Goal: Information Seeking & Learning: Learn about a topic

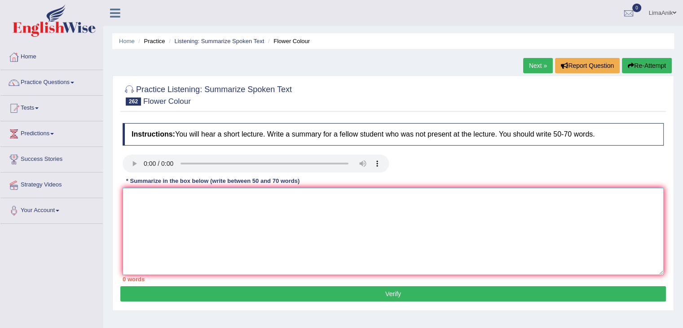
click at [164, 190] on textarea at bounding box center [393, 231] width 541 height 87
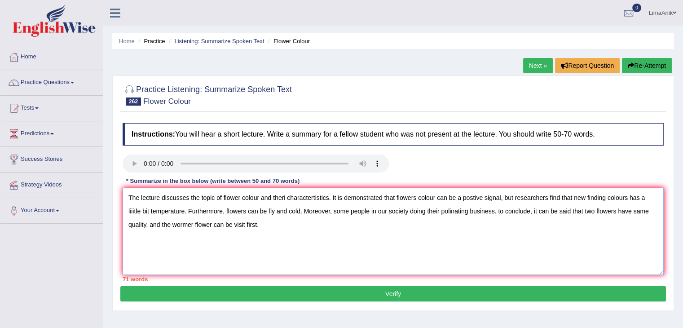
drag, startPoint x: 262, startPoint y: 232, endPoint x: 127, endPoint y: 191, distance: 141.2
click at [127, 191] on textarea "The lecture discusses the topic of flower colour and theri charactertistics. It…" at bounding box center [393, 231] width 541 height 87
click at [415, 94] on div at bounding box center [393, 94] width 541 height 27
click at [304, 217] on textarea "The lecture discusses the topic of flower colour and theri charactertistics. It…" at bounding box center [393, 231] width 541 height 87
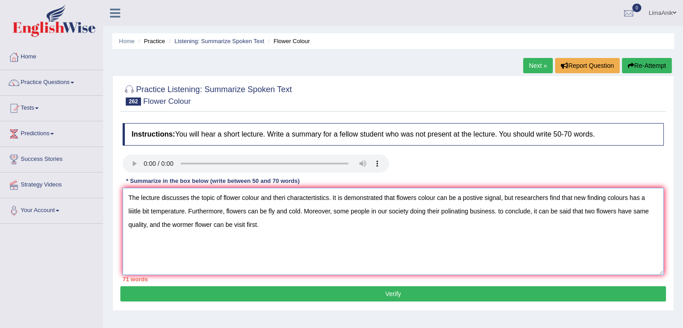
click at [294, 223] on textarea "The lecture discusses the topic of flower colour and theri charactertistics. It…" at bounding box center [393, 231] width 541 height 87
paste textarea "The lecture discusses the topic of flower colour and their characteristics. It …"
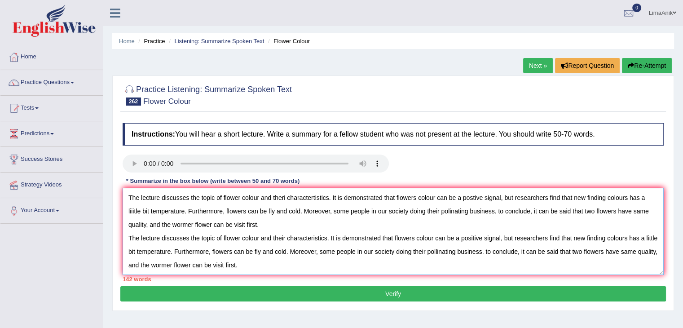
drag, startPoint x: 267, startPoint y: 229, endPoint x: 119, endPoint y: 198, distance: 151.3
click at [119, 198] on div "Practice Listening: Summarize Spoken Text 262 Flower Colour Instructions: You w…" at bounding box center [393, 192] width 562 height 235
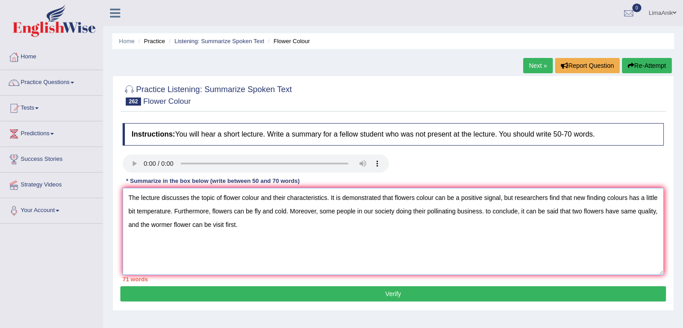
click at [128, 213] on textarea "The lecture discusses the topic of flower colour and their characteristics. It …" at bounding box center [393, 231] width 541 height 87
click at [296, 221] on textarea "The lecture discusses the topic of flower colour and their characteristics. It …" at bounding box center [393, 231] width 541 height 87
click at [313, 219] on textarea "The lecture discusses the topic of flower colour and their characteristics. It …" at bounding box center [393, 231] width 541 height 87
click at [605, 211] on textarea "The lecture discusses the topic of flower colour and their characteristics. It …" at bounding box center [393, 231] width 541 height 87
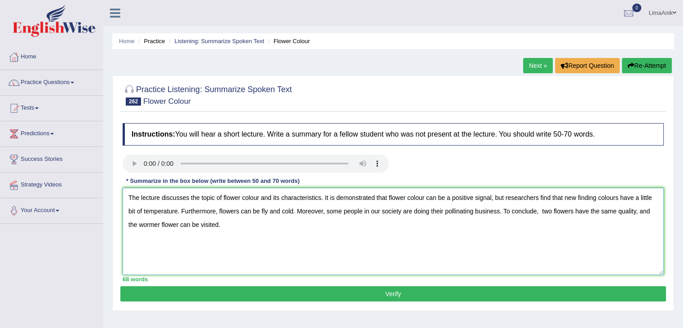
click at [158, 223] on textarea "The lecture discusses the topic of flower colour and its characteristics. It is…" at bounding box center [393, 231] width 541 height 87
click at [163, 224] on textarea "The lecture discusses the topic of flower colour and its characteristics. It is…" at bounding box center [393, 231] width 541 height 87
click at [327, 200] on textarea "The lecture discusses the topic of flower colour and its characteristics. It is…" at bounding box center [393, 231] width 541 height 87
click at [319, 200] on textarea "The lecture discusses the topic of flower colour and its characteristics. It is…" at bounding box center [393, 231] width 541 height 87
click at [327, 198] on textarea "The lecture discusses the topic of flower colour and its characteristics. It is…" at bounding box center [393, 231] width 541 height 87
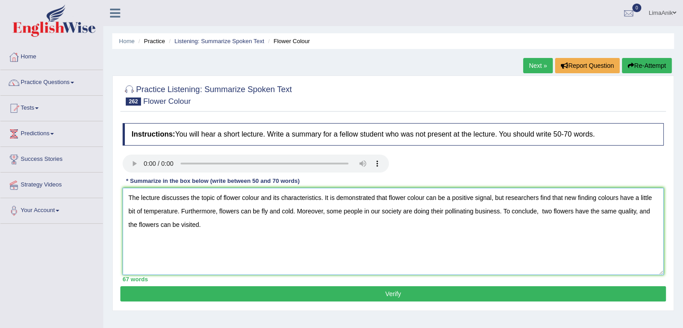
click at [327, 201] on textarea "The lecture discusses the topic of flower colour and its characteristics. It is…" at bounding box center [393, 231] width 541 height 87
drag, startPoint x: 270, startPoint y: 228, endPoint x: 110, endPoint y: 185, distance: 165.9
click at [110, 185] on div "Home Practice Listening: Summarize Spoken Text Flower Colour Next » Report Ques…" at bounding box center [393, 224] width 580 height 449
type textarea "The lecture discusses the topic of flower colour and its characteristics. In th…"
click at [387, 287] on button "Verify" at bounding box center [393, 293] width 546 height 15
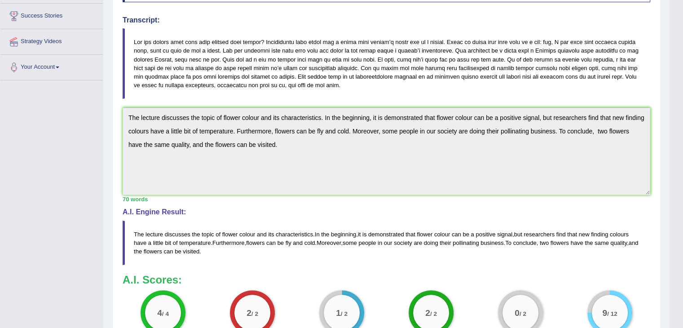
scroll to position [165, 0]
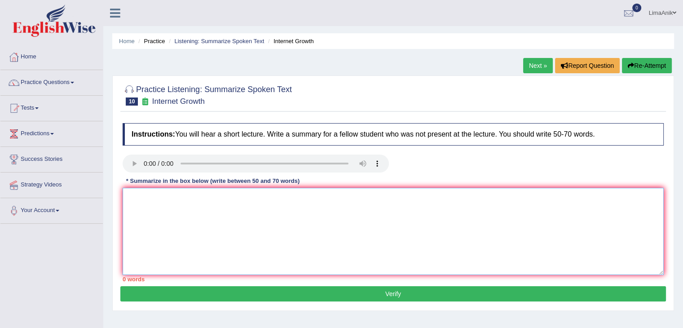
click at [170, 191] on textarea at bounding box center [393, 231] width 541 height 87
type textarea "T"
type textarea "t"
click at [313, 202] on textarea "The lecture discusses that the rapid expansion of the internet" at bounding box center [393, 231] width 541 height 87
click at [293, 200] on textarea "The lecture discusses the rapid expansion of the internet" at bounding box center [393, 231] width 541 height 87
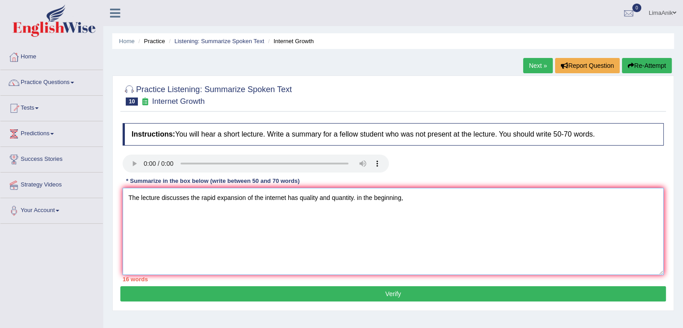
click at [300, 199] on textarea "The lecture discusses the rapid expansion of the internet has quality and quant…" at bounding box center [393, 231] width 541 height 87
click at [325, 198] on textarea "The lecture discusses the rapid expansion of the internet has increased quality…" at bounding box center [393, 231] width 541 height 87
click at [461, 202] on textarea "The lecture discusses the rapid expansion of the internet has increased in qual…" at bounding box center [393, 231] width 541 height 87
click at [199, 203] on textarea "The lecture discusses the rapid expansion of the internet has increased in qual…" at bounding box center [393, 231] width 541 height 87
click at [481, 203] on textarea "The lecture discusses how the rapid expansion of the internet has increased in …" at bounding box center [393, 231] width 541 height 87
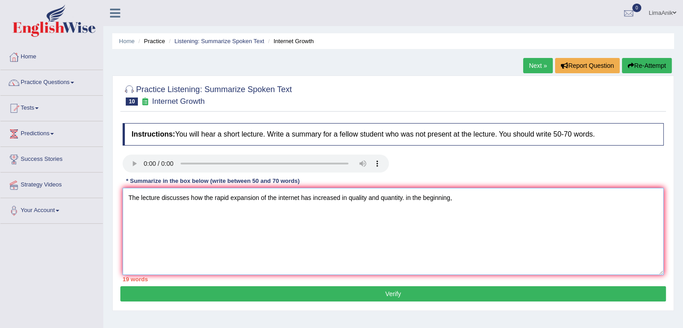
click at [408, 198] on textarea "The lecture discusses how the rapid expansion of the internet has increased in …" at bounding box center [393, 231] width 541 height 87
click at [476, 212] on textarea "The lecture discusses how the rapid expansion of the internet has increased in …" at bounding box center [393, 231] width 541 height 87
click at [408, 200] on textarea "The lecture discusses how the rapid expansion of the internet has increased in …" at bounding box center [393, 231] width 541 height 87
click at [468, 205] on textarea "The lecture discusses how the rapid expansion of the internet has increased in …" at bounding box center [393, 231] width 541 height 87
click at [510, 199] on textarea "The lecture discusses how the rapid expansion of the internet has increased in …" at bounding box center [393, 231] width 541 height 87
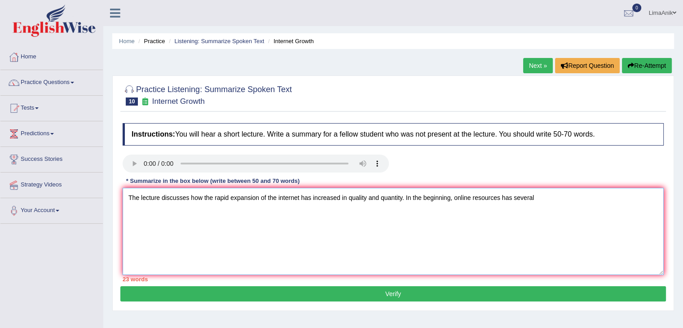
click at [338, 202] on textarea "The lecture discusses how the rapid expansion of the internet has increased in …" at bounding box center [393, 231] width 541 height 87
click at [364, 216] on textarea "The lecture discusses how the rapid expansion of the internet increases in qual…" at bounding box center [393, 231] width 541 height 87
click at [552, 190] on textarea "The lecture discusses how the rapid expansion of the internet increases in qual…" at bounding box center [393, 231] width 541 height 87
click at [497, 200] on textarea "The lecture discusses how the rapid expansion of the internet increases in qual…" at bounding box center [393, 231] width 541 height 87
click at [556, 193] on textarea "The lecture discusses how the rapid expansion of the internet increases in qual…" at bounding box center [393, 231] width 541 height 87
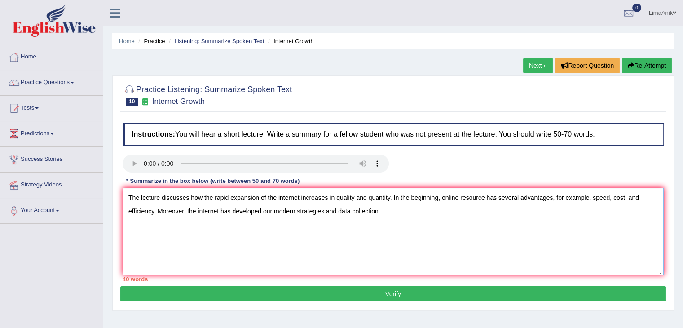
click at [385, 217] on textarea "The lecture discusses how the rapid expansion of the internet increases in qual…" at bounding box center [393, 231] width 541 height 87
click at [426, 214] on textarea "The lecture discusses how the rapid expansion of the internet increases in qual…" at bounding box center [393, 231] width 541 height 87
click at [512, 224] on textarea "The lecture discusses how the rapid expansion of the internet increases in qual…" at bounding box center [393, 231] width 541 height 87
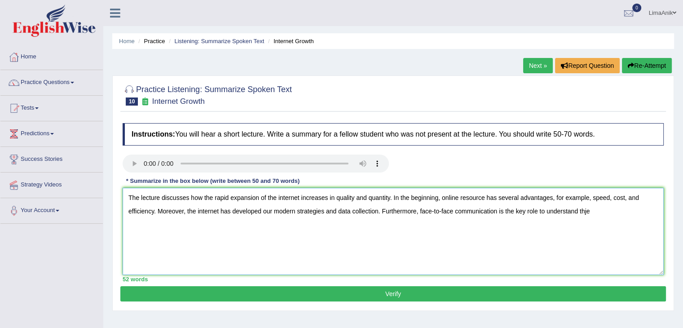
click at [595, 214] on textarea "The lecture discusses how the rapid expansion of the internet increases in qual…" at bounding box center [393, 231] width 541 height 87
click at [605, 212] on textarea "The lecture discusses how the rapid expansion of the internet increases in qual…" at bounding box center [393, 231] width 541 height 87
click at [639, 215] on textarea "The lecture discusses how the rapid expansion of the internet increases in qual…" at bounding box center [393, 231] width 541 height 87
click at [194, 230] on textarea "The lecture discusses how the rapid expansion of the internet increases in qual…" at bounding box center [393, 231] width 541 height 87
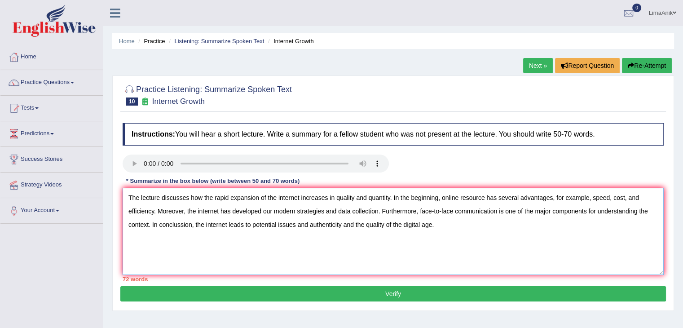
click at [471, 235] on textarea "The lecture discusses how the rapid expansion of the internet increases in qual…" at bounding box center [393, 231] width 541 height 87
click at [184, 224] on textarea "The lecture discusses how the rapid expansion of the internet increases in qual…" at bounding box center [393, 231] width 541 height 87
click at [303, 234] on textarea "The lecture discusses how the rapid expansion of the internet increases in qual…" at bounding box center [393, 231] width 541 height 87
click at [305, 224] on textarea "The lecture discusses how the rapid expansion of the internet increases in qual…" at bounding box center [393, 231] width 541 height 87
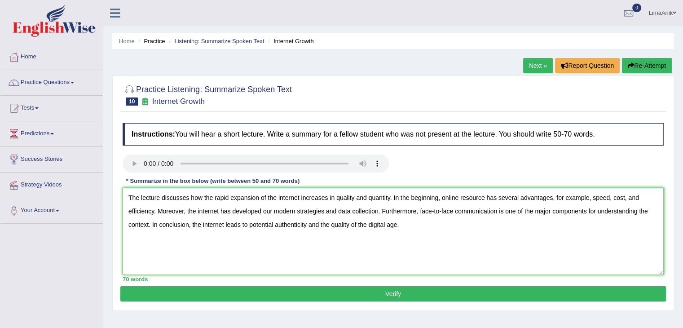
click at [331, 240] on textarea "The lecture discusses how the rapid expansion of the internet increases in qual…" at bounding box center [393, 231] width 541 height 87
type textarea "The lecture discusses how the rapid expansion of the internet increases in qual…"
click at [314, 290] on button "Verify" at bounding box center [393, 293] width 546 height 15
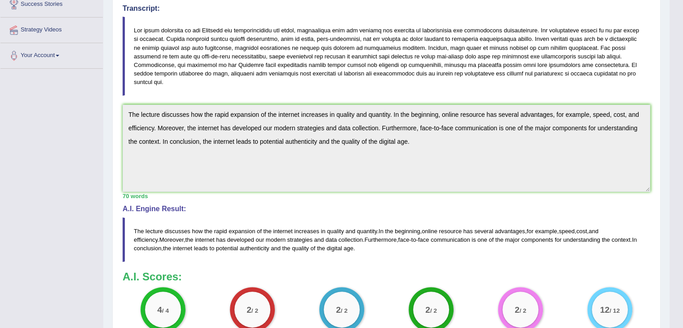
scroll to position [165, 0]
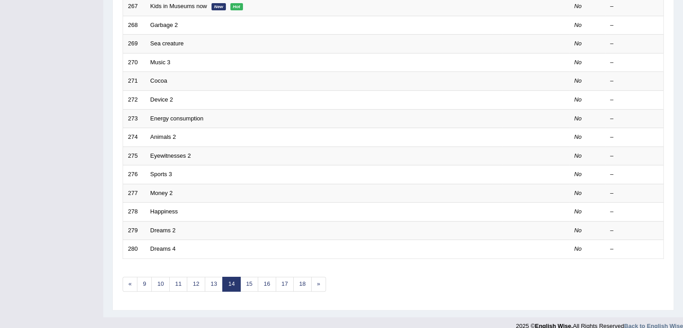
scroll to position [264, 0]
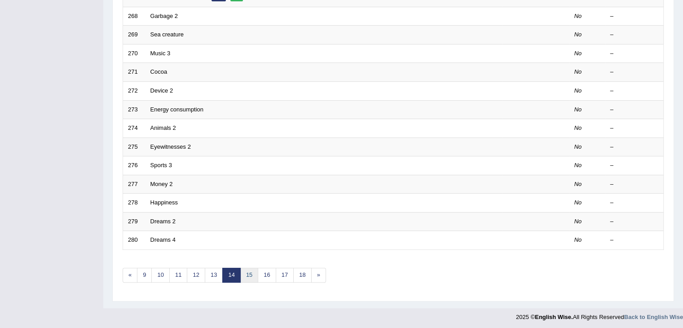
click at [248, 271] on link "15" at bounding box center [249, 275] width 18 height 15
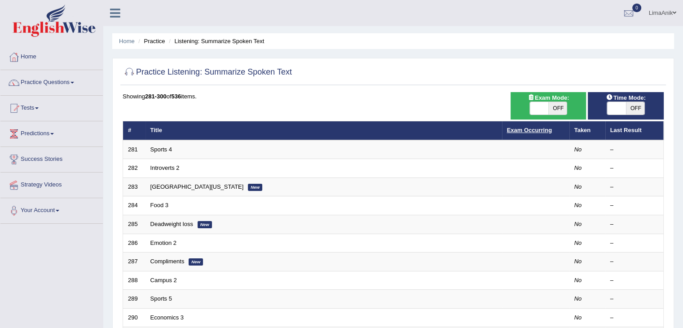
click at [525, 127] on link "Exam Occurring" at bounding box center [529, 130] width 45 height 7
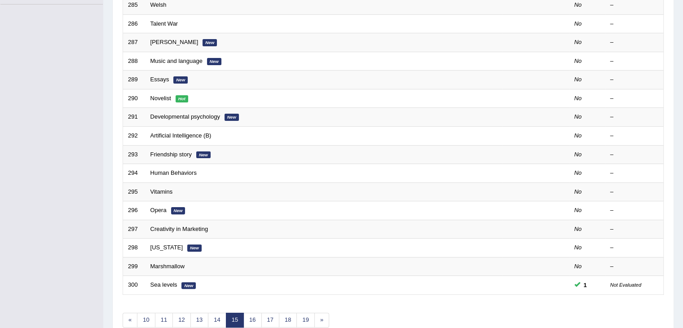
scroll to position [236, 0]
